Goal: Navigation & Orientation: Find specific page/section

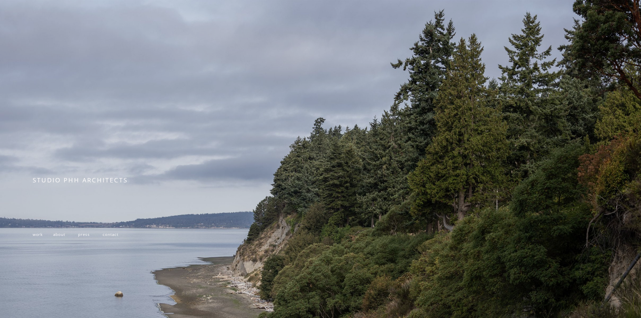
click at [41, 237] on span "work" at bounding box center [38, 234] width 10 height 5
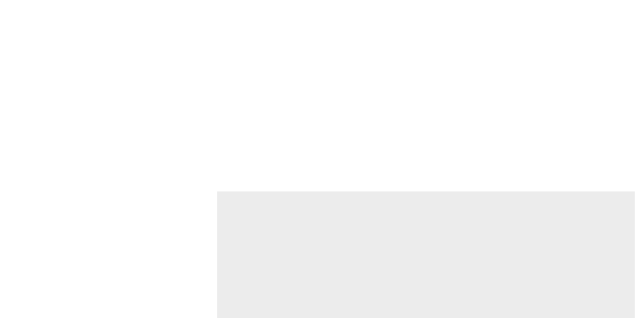
scroll to position [1184, 0]
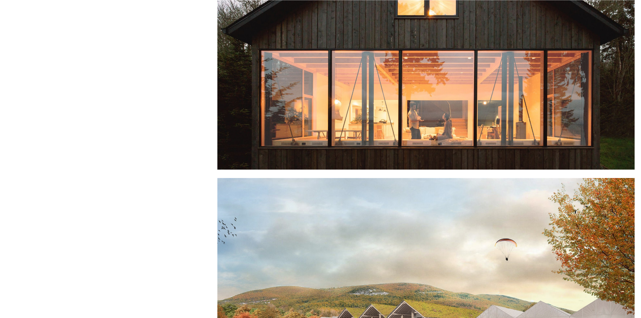
click at [430, 105] on div at bounding box center [427, 31] width 418 height 277
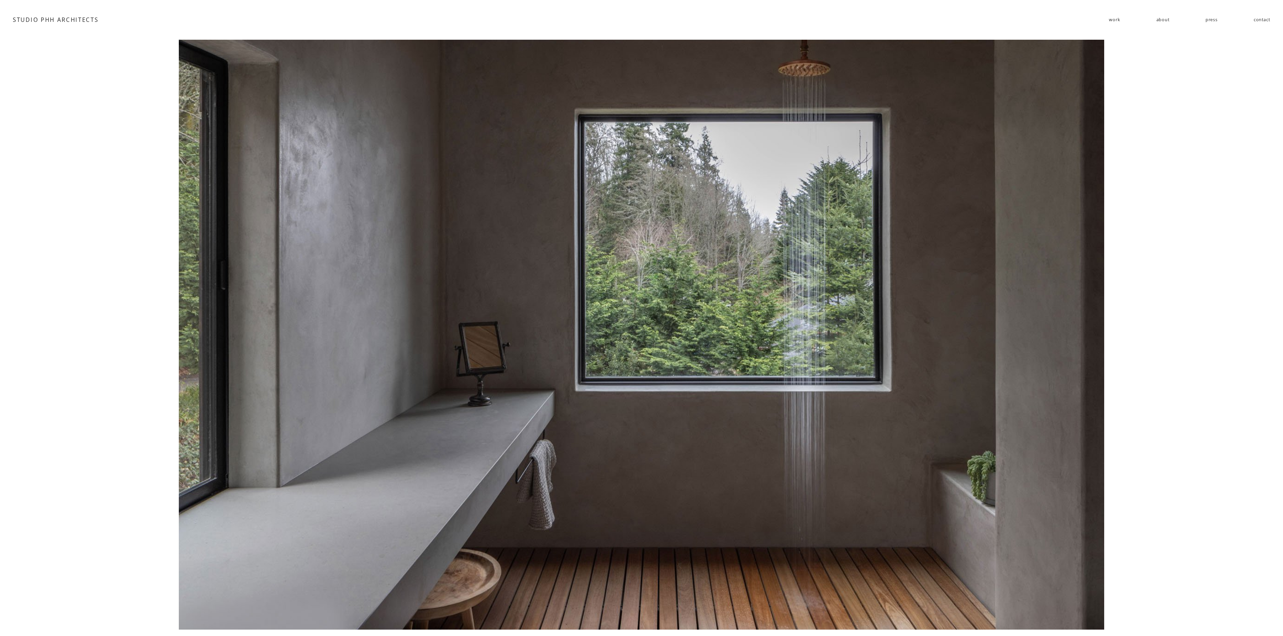
scroll to position [3491, 0]
